Goal: Task Accomplishment & Management: Use online tool/utility

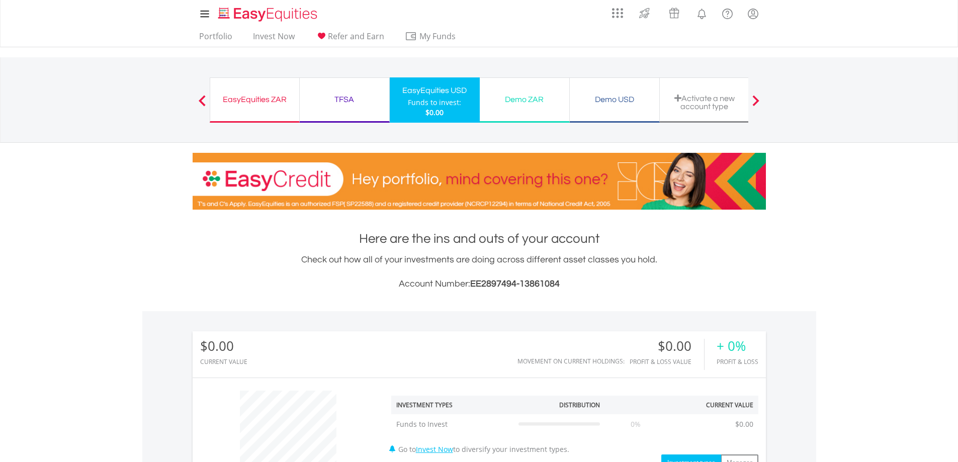
click at [278, 103] on div "EasyEquities ZAR" at bounding box center [254, 100] width 77 height 14
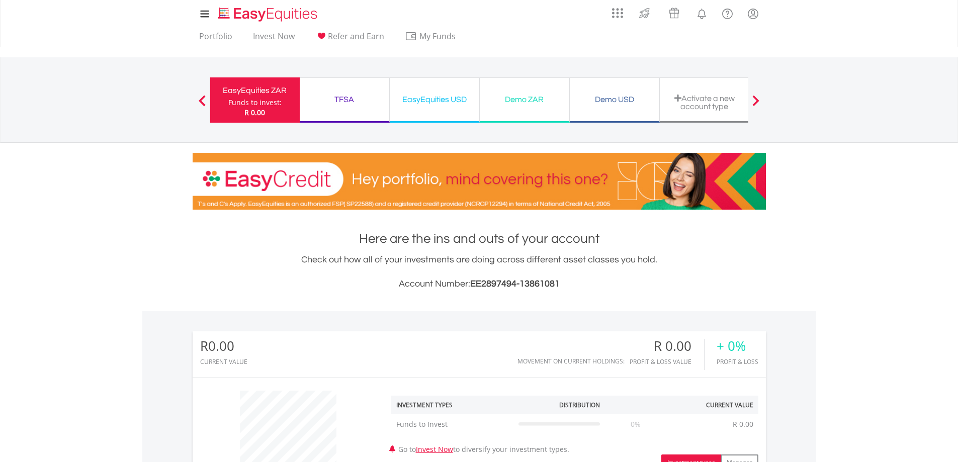
click at [457, 106] on div "EasyEquities USD" at bounding box center [434, 100] width 77 height 14
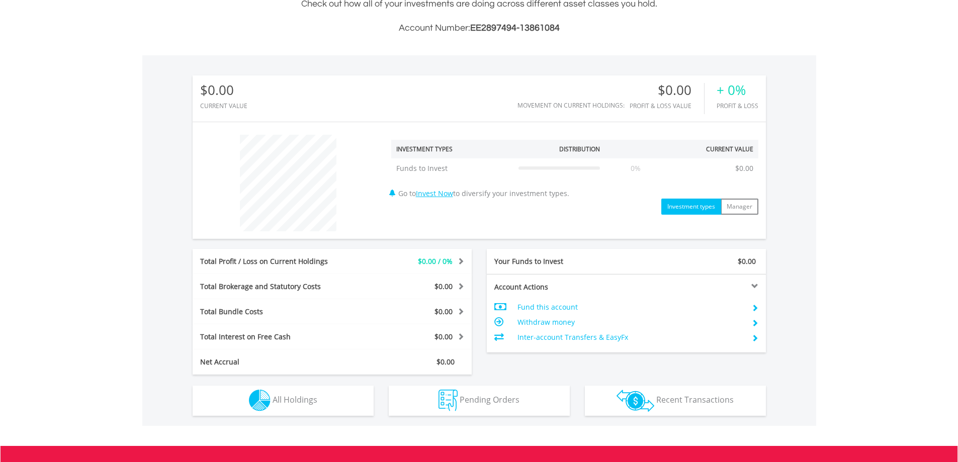
scroll to position [302, 0]
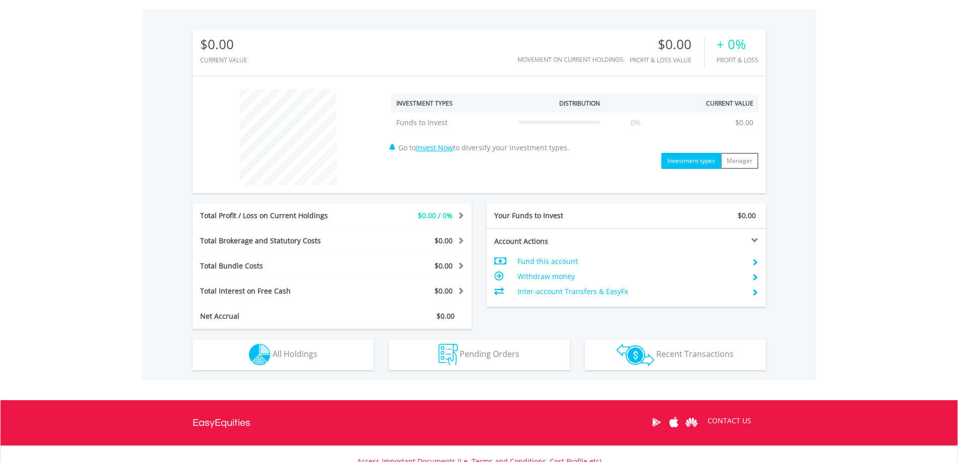
click at [548, 261] on td "Fund this account" at bounding box center [630, 261] width 226 height 15
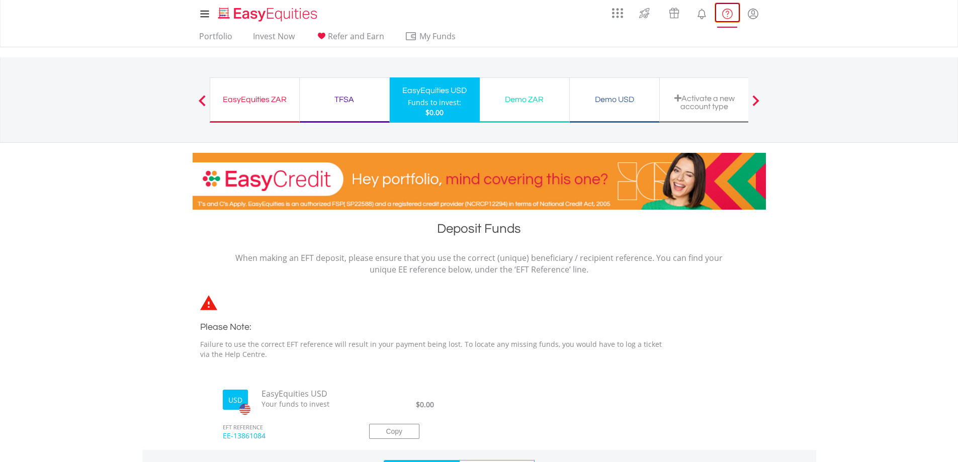
click at [730, 16] on lord-icon "FAQ's and Support" at bounding box center [727, 14] width 13 height 13
